Goal: Task Accomplishment & Management: Complete application form

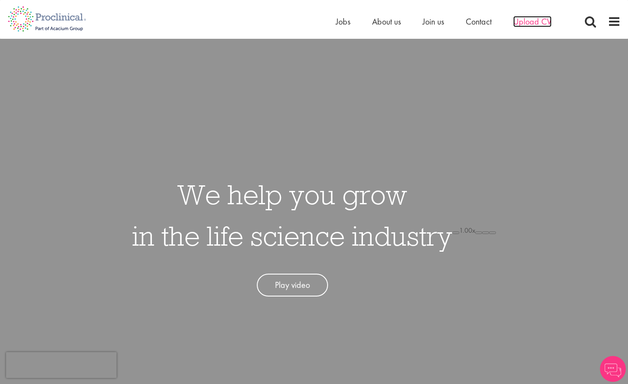
click at [529, 19] on span "Upload CV" at bounding box center [532, 21] width 38 height 11
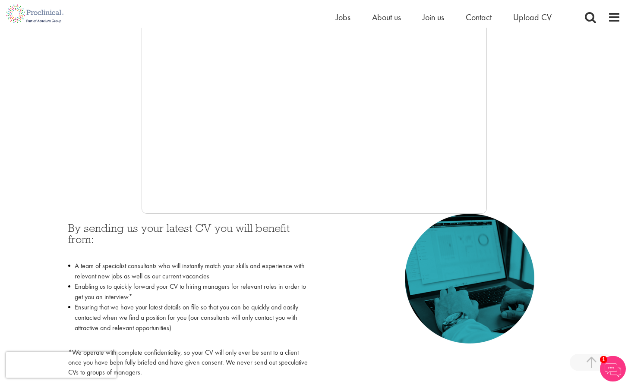
scroll to position [225, 0]
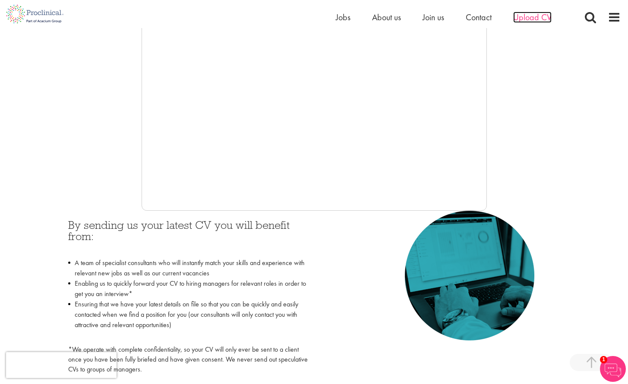
click at [542, 12] on span "Upload CV" at bounding box center [532, 17] width 38 height 11
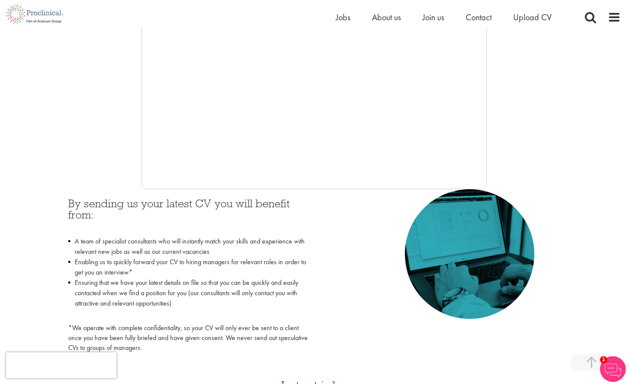
scroll to position [228, 0]
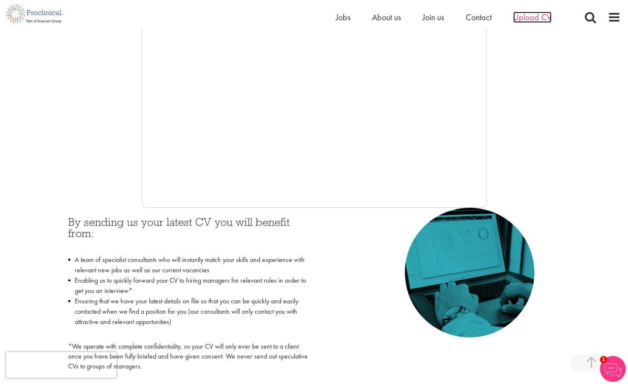
click at [538, 21] on span "Upload CV" at bounding box center [532, 17] width 38 height 11
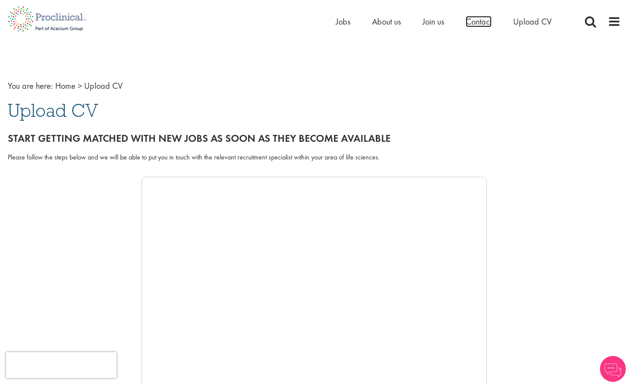
click at [473, 20] on span "Contact" at bounding box center [479, 21] width 26 height 11
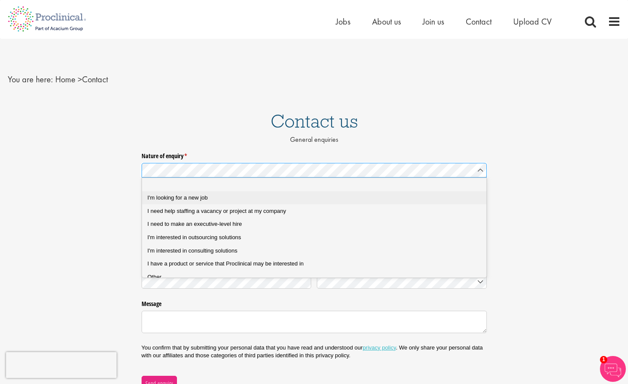
click at [198, 199] on span "I'm looking for a new job" at bounding box center [178, 198] width 60 height 6
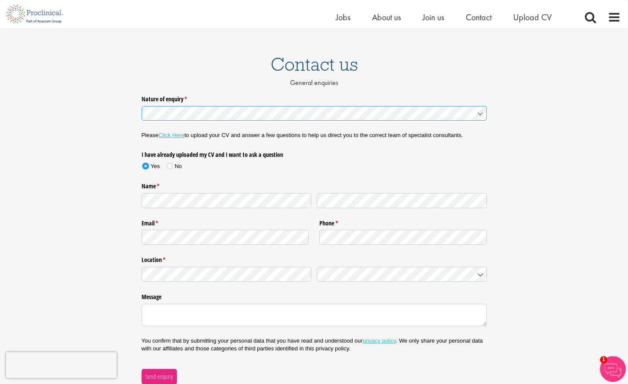
scroll to position [48, 0]
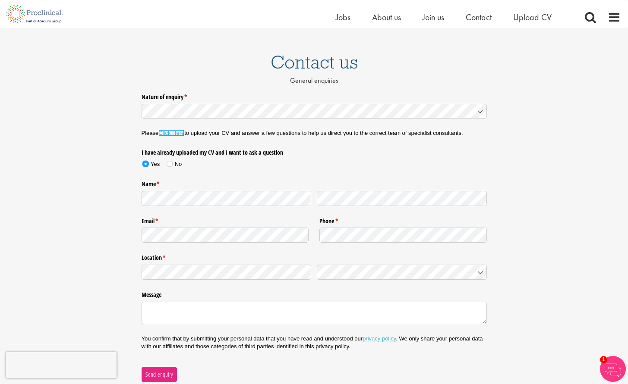
click at [176, 135] on link "Click Here" at bounding box center [171, 133] width 26 height 6
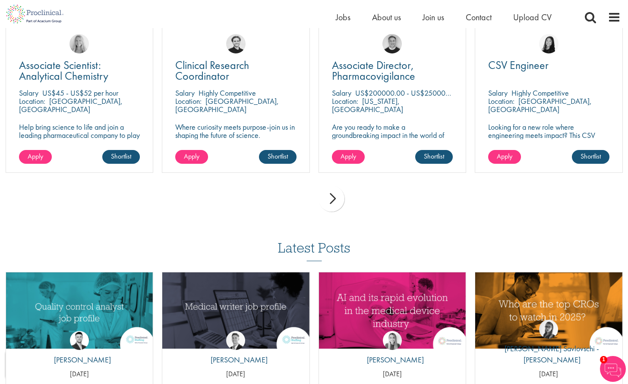
scroll to position [315, 0]
